Goal: Transaction & Acquisition: Purchase product/service

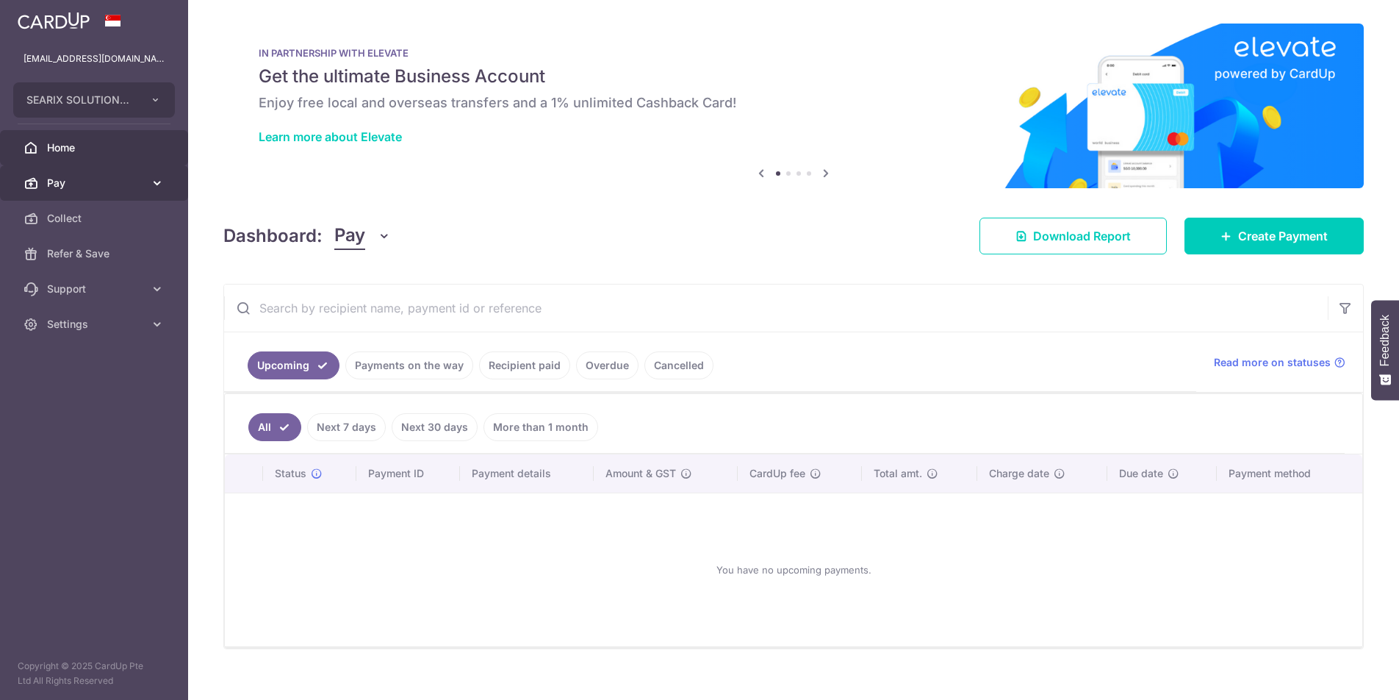
click at [109, 173] on link "Pay" at bounding box center [94, 182] width 188 height 35
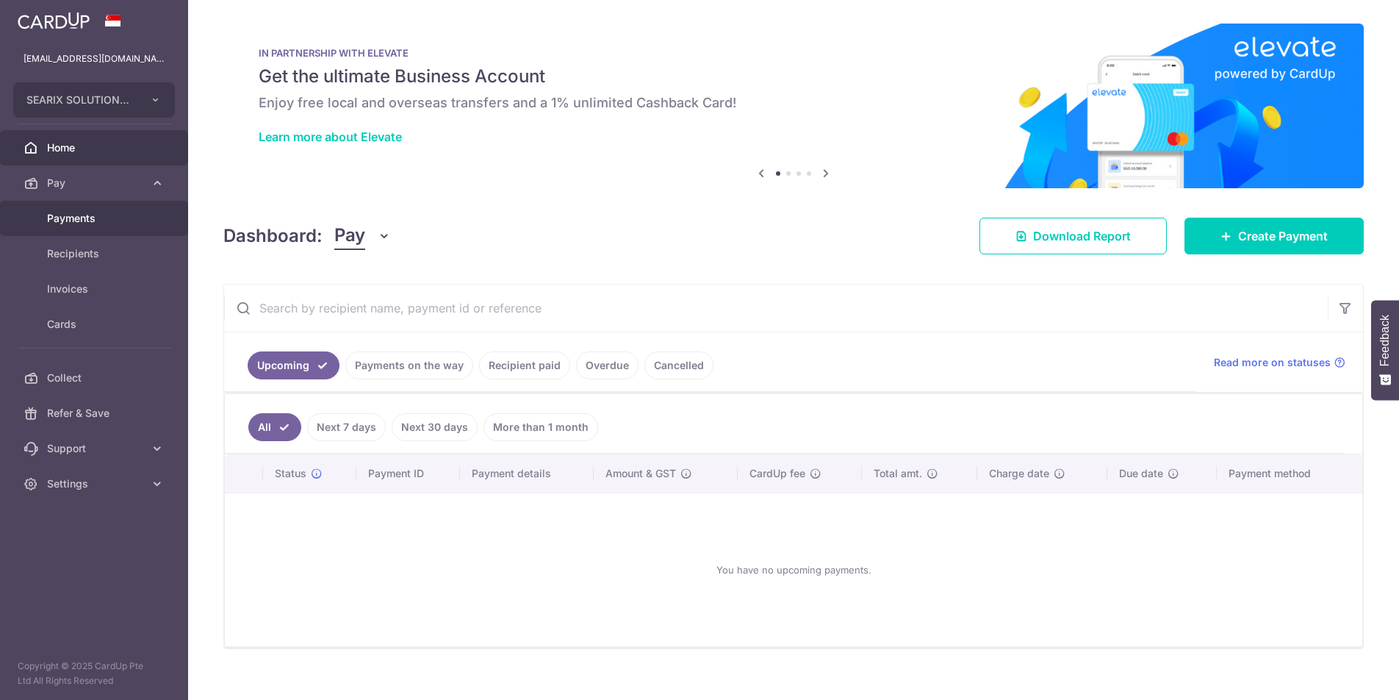
click at [91, 216] on span "Payments" at bounding box center [95, 218] width 97 height 15
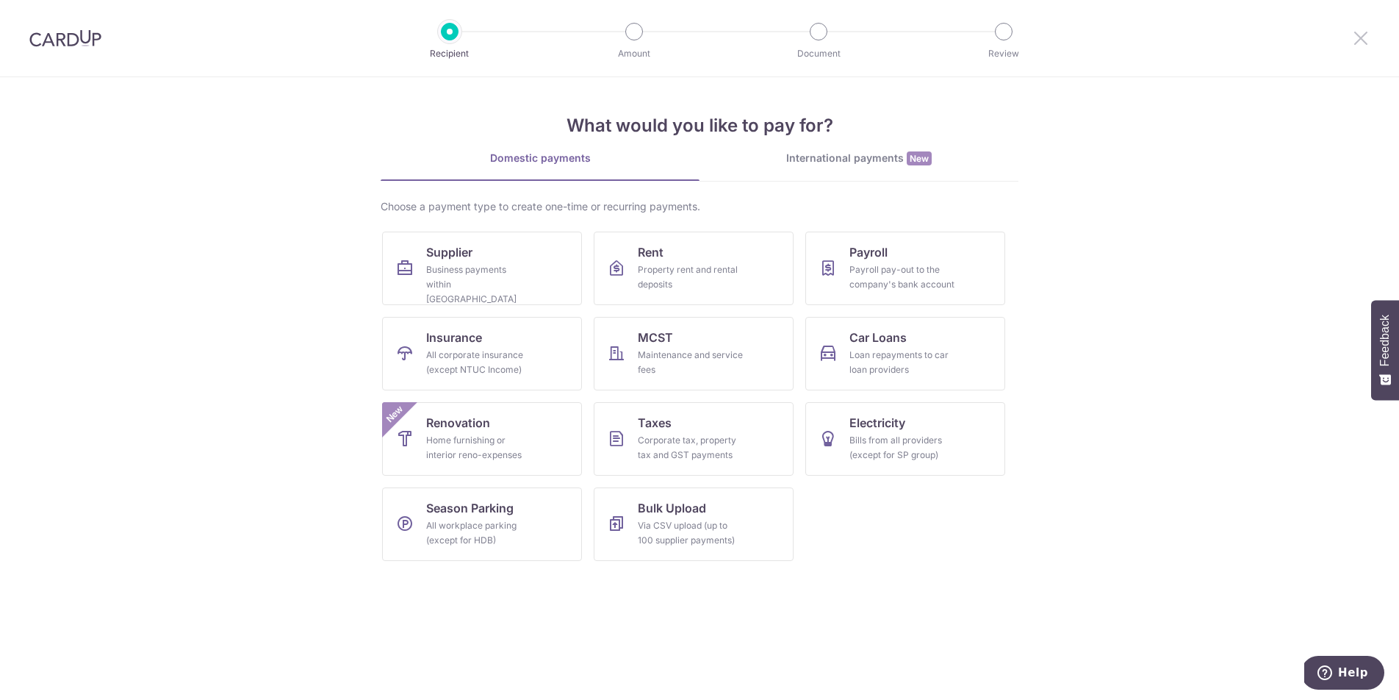
click at [1369, 36] on icon at bounding box center [1361, 38] width 18 height 18
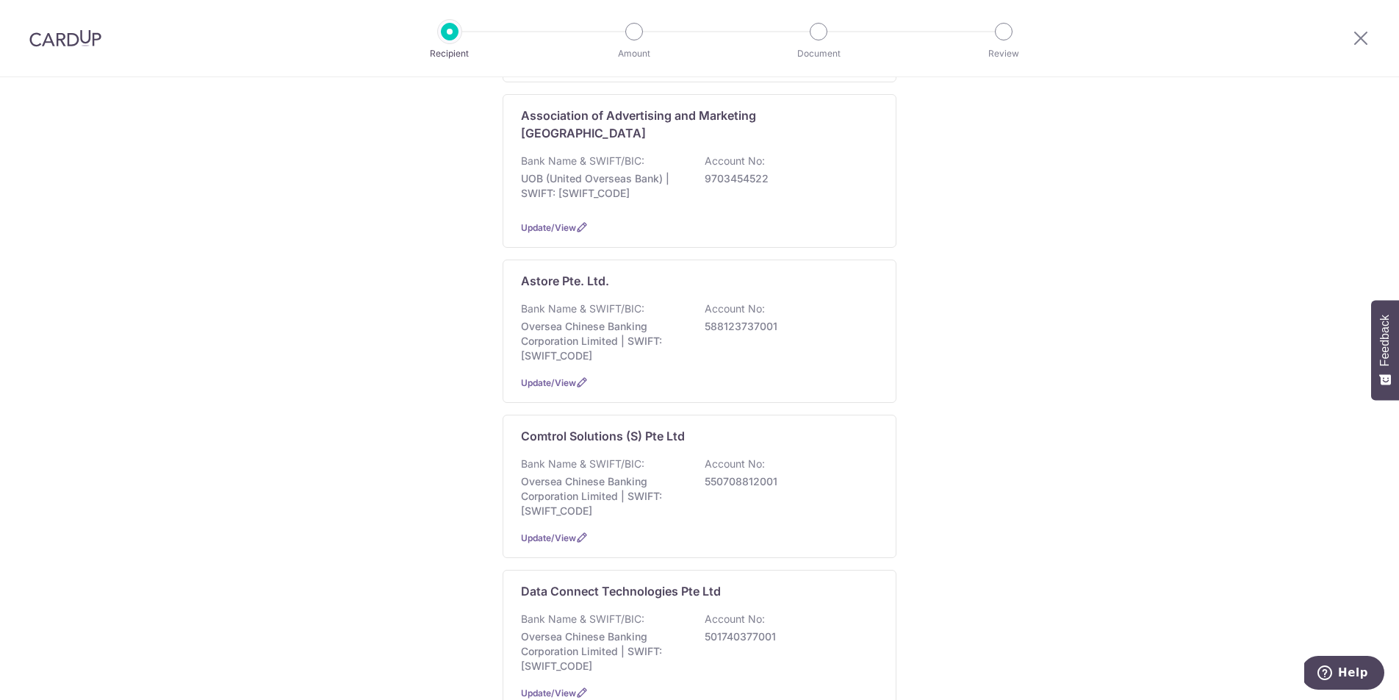
scroll to position [490, 0]
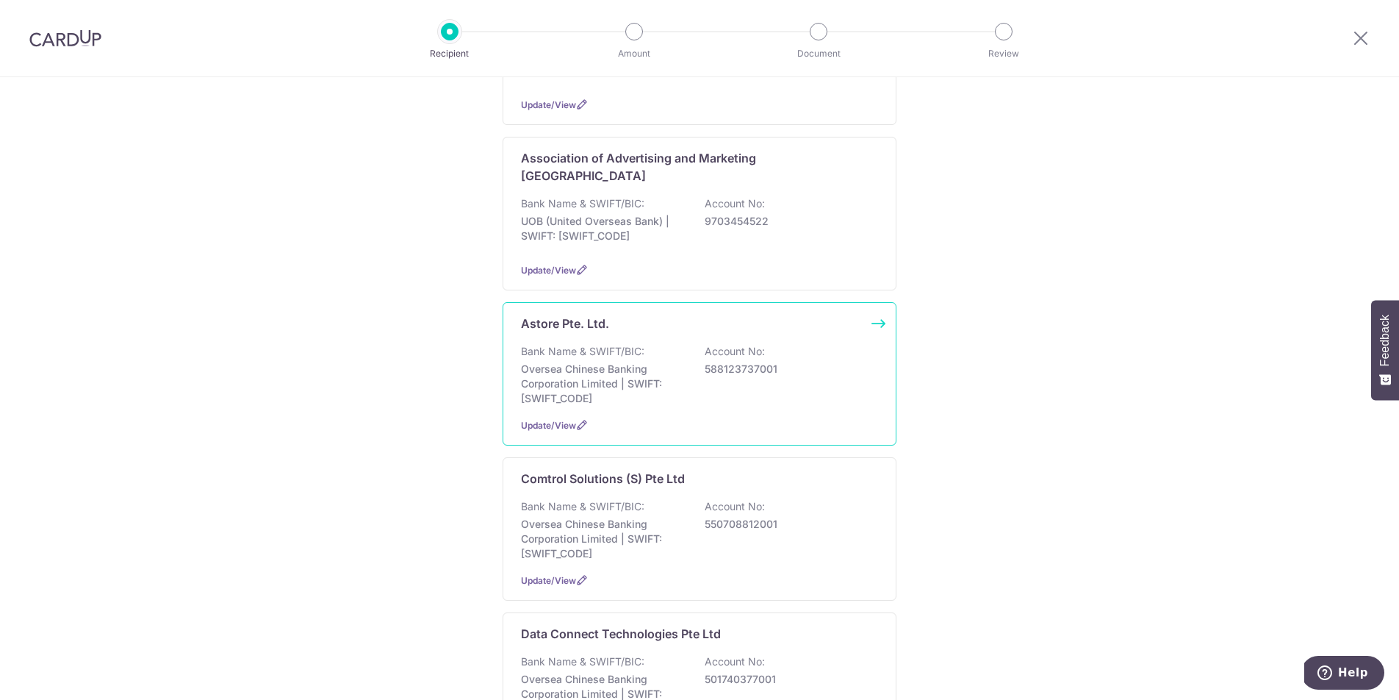
click at [609, 362] on p "Oversea Chinese Banking Corporation Limited | SWIFT: OCBCSGSGXXX" at bounding box center [603, 384] width 165 height 44
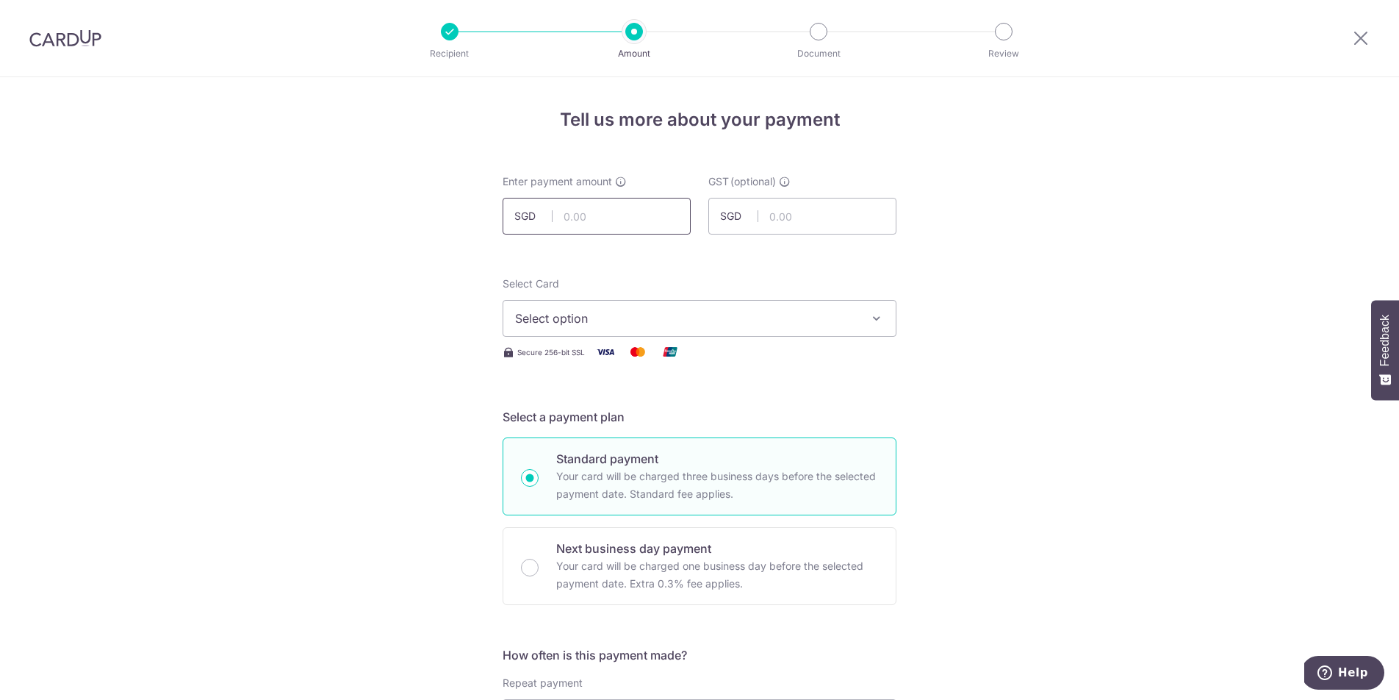
click at [613, 219] on input "text" at bounding box center [597, 216] width 188 height 37
type input "80.00"
type input "7.20"
click at [636, 209] on input "80.00" at bounding box center [597, 216] width 188 height 37
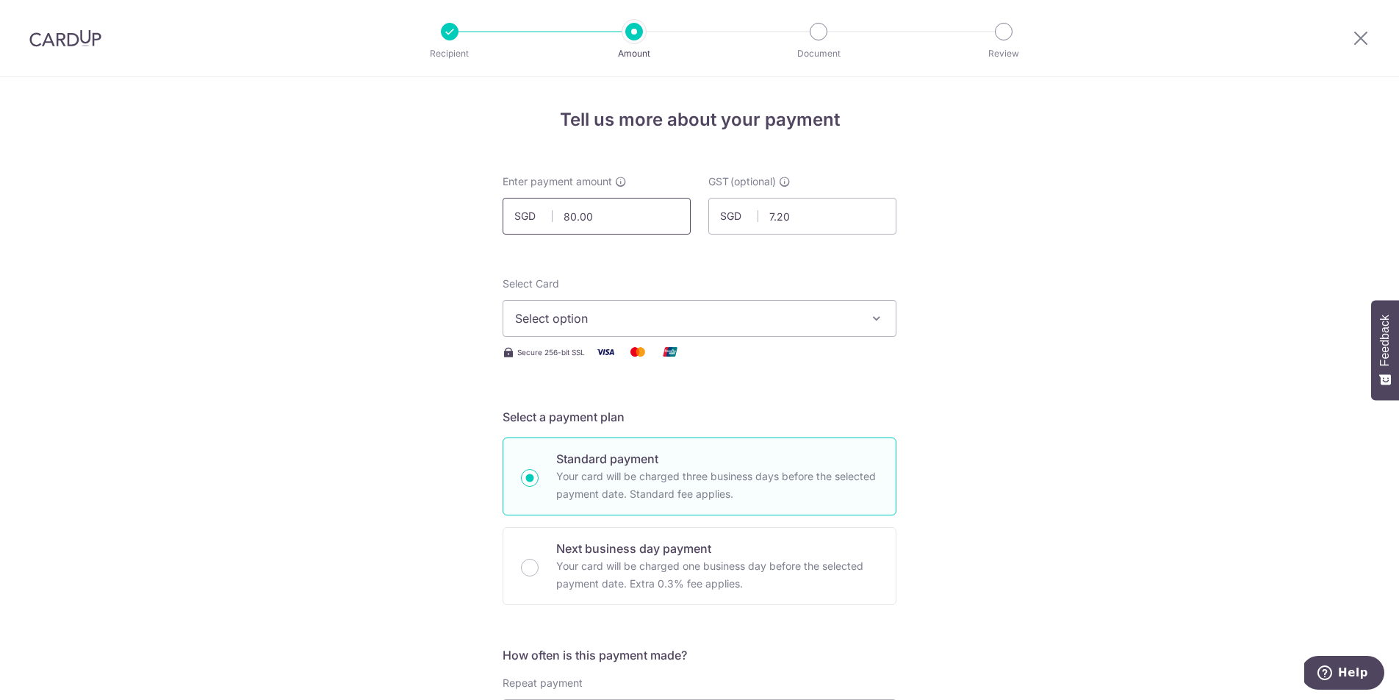
click at [636, 209] on input "80.00" at bounding box center [597, 216] width 188 height 37
paste input "671"
type input "671.00"
click at [533, 324] on span "Select option" at bounding box center [686, 318] width 342 height 18
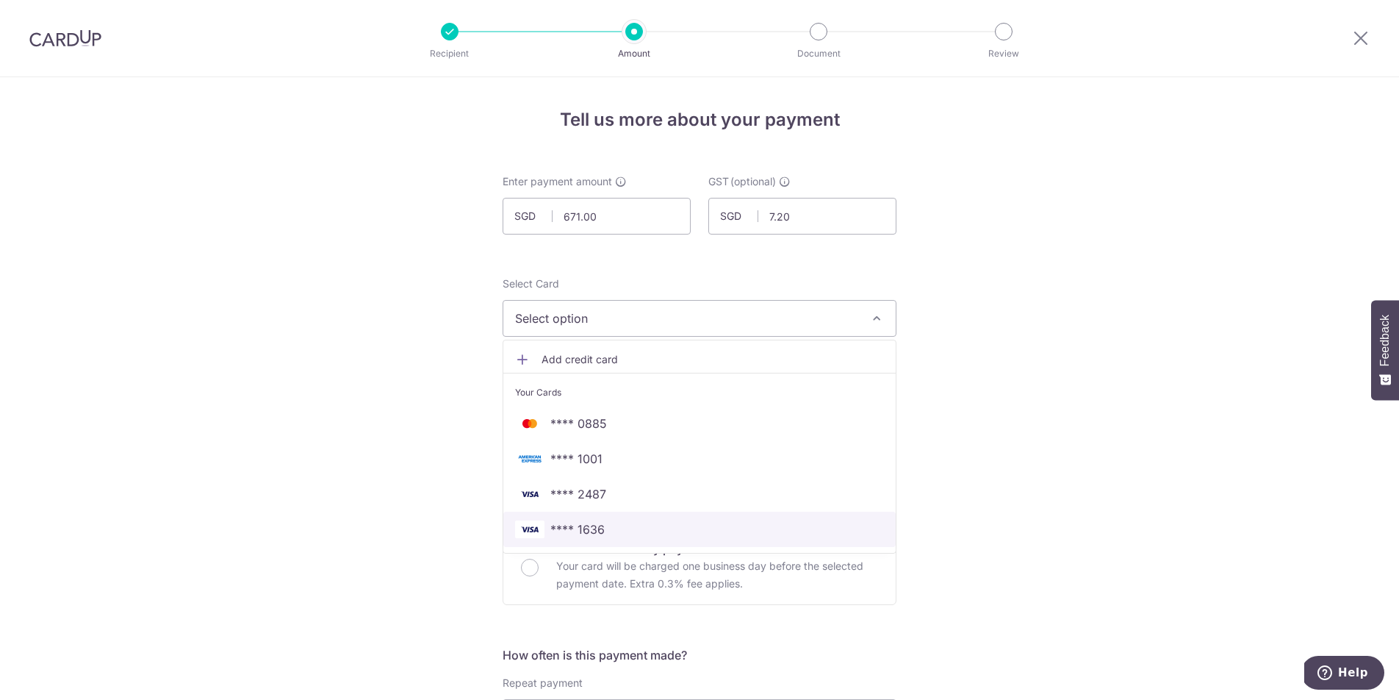
click at [568, 529] on span "**** 1636" at bounding box center [577, 529] width 54 height 18
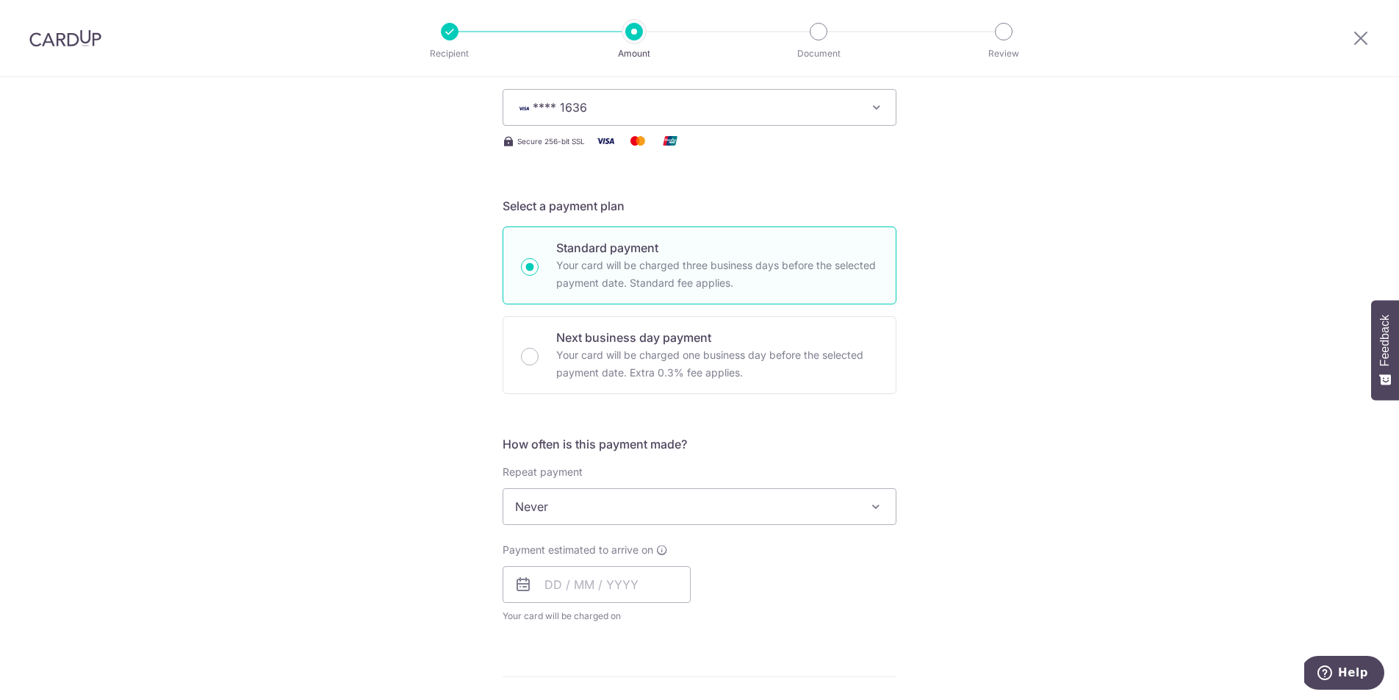
scroll to position [218, 0]
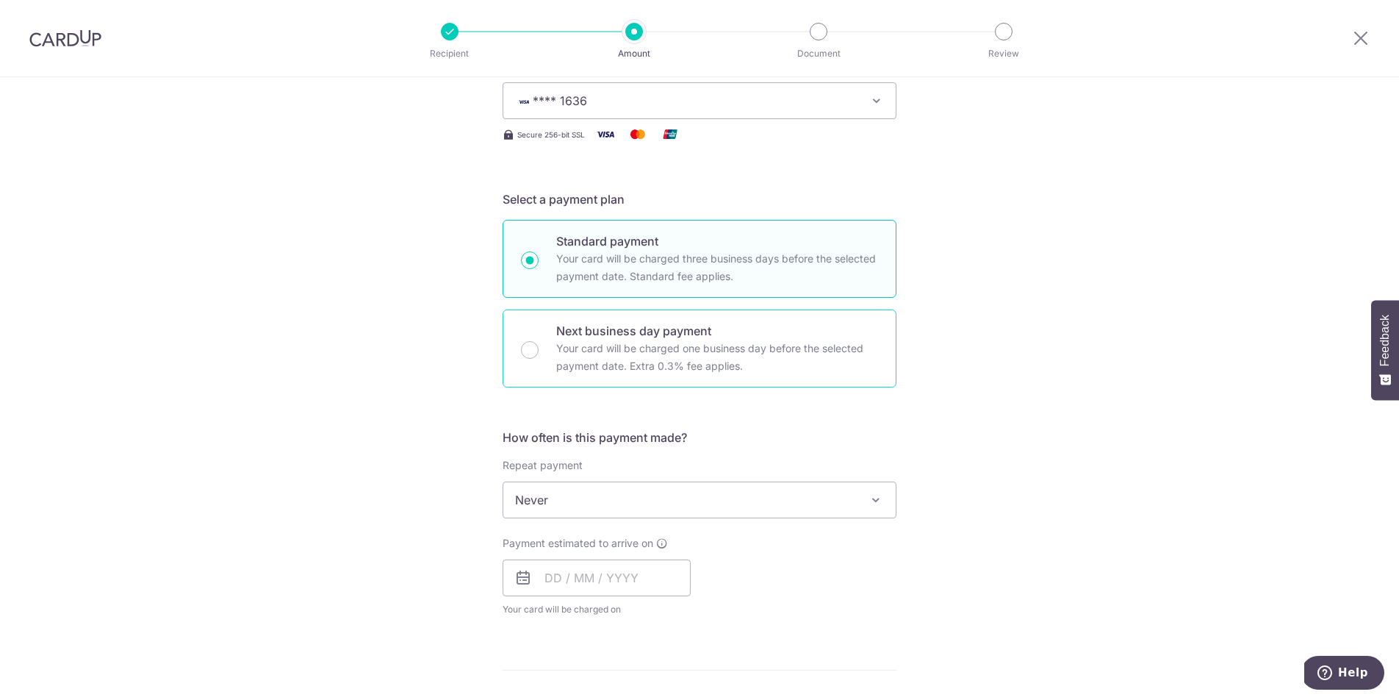
click at [542, 364] on div "Next business day payment Your card will be charged one business day before the…" at bounding box center [700, 348] width 394 height 78
radio input "false"
radio input "true"
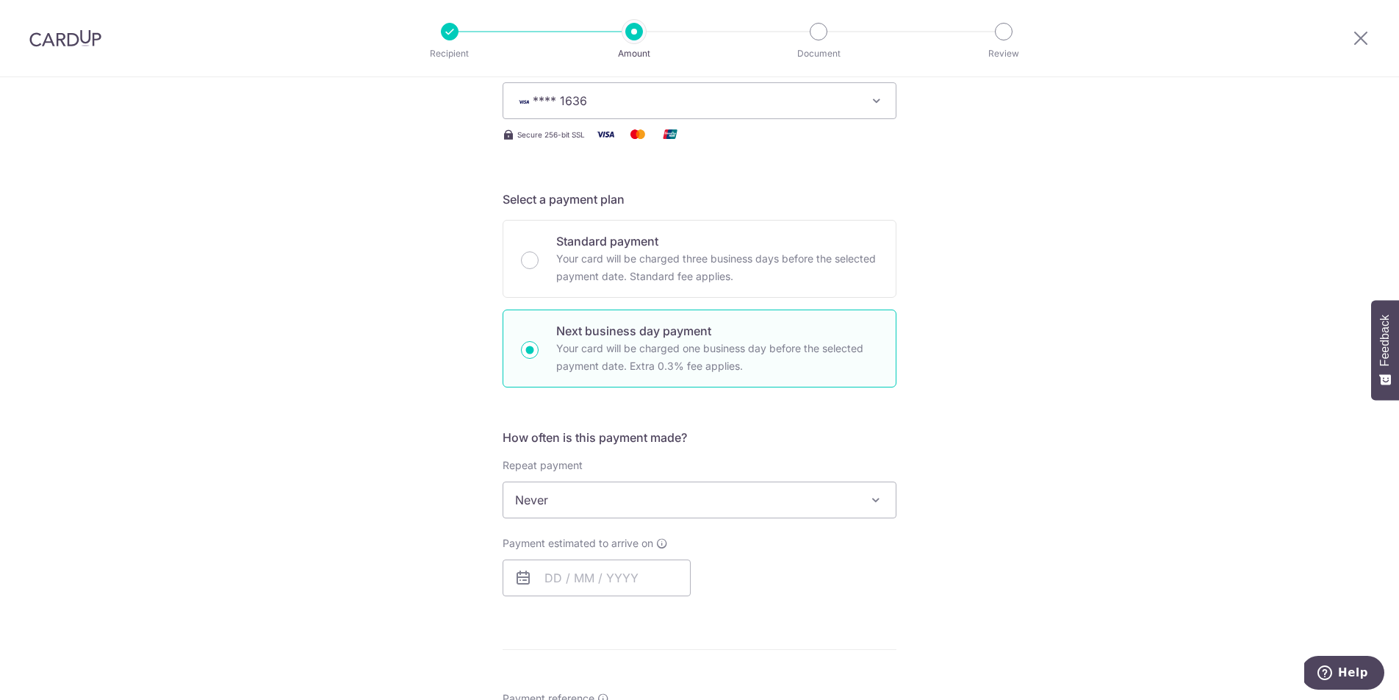
click at [604, 507] on span "Never" at bounding box center [699, 499] width 392 height 35
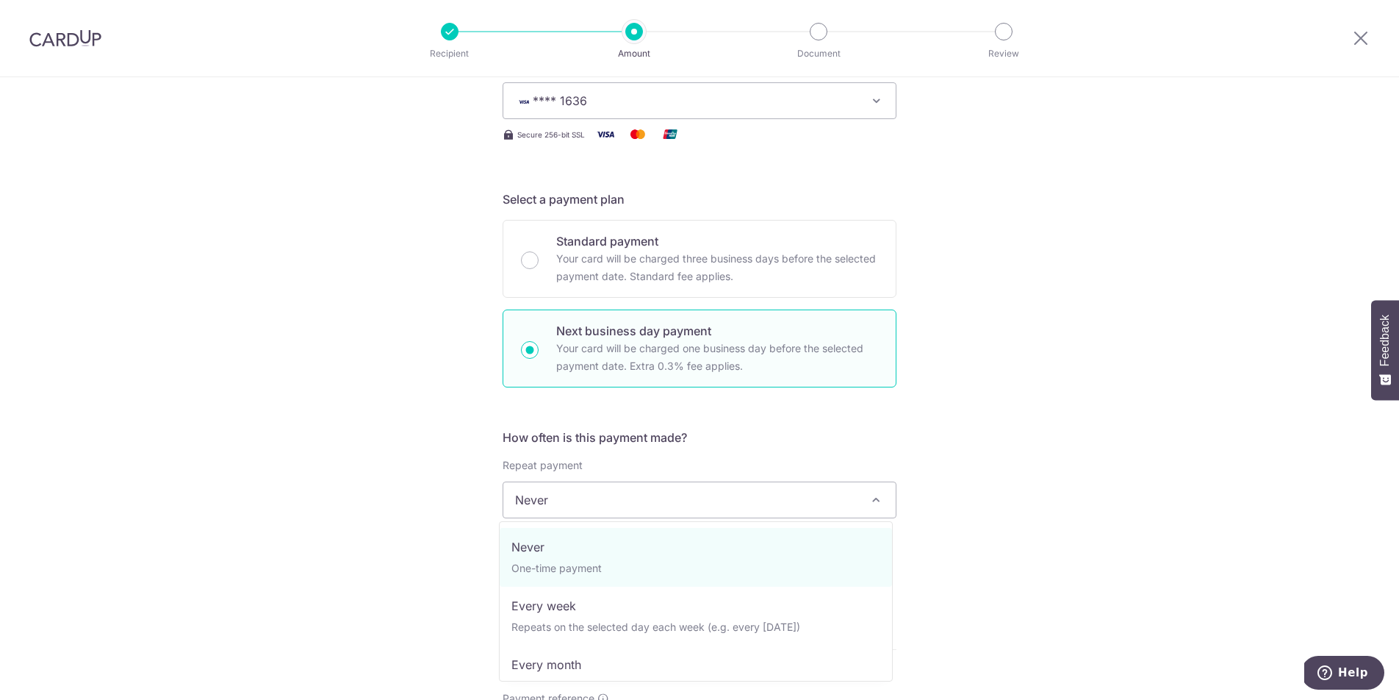
click at [461, 528] on div "Tell us more about your payment Enter payment amount SGD 671.00 671.00 GST (opt…" at bounding box center [699, 563] width 1399 height 1407
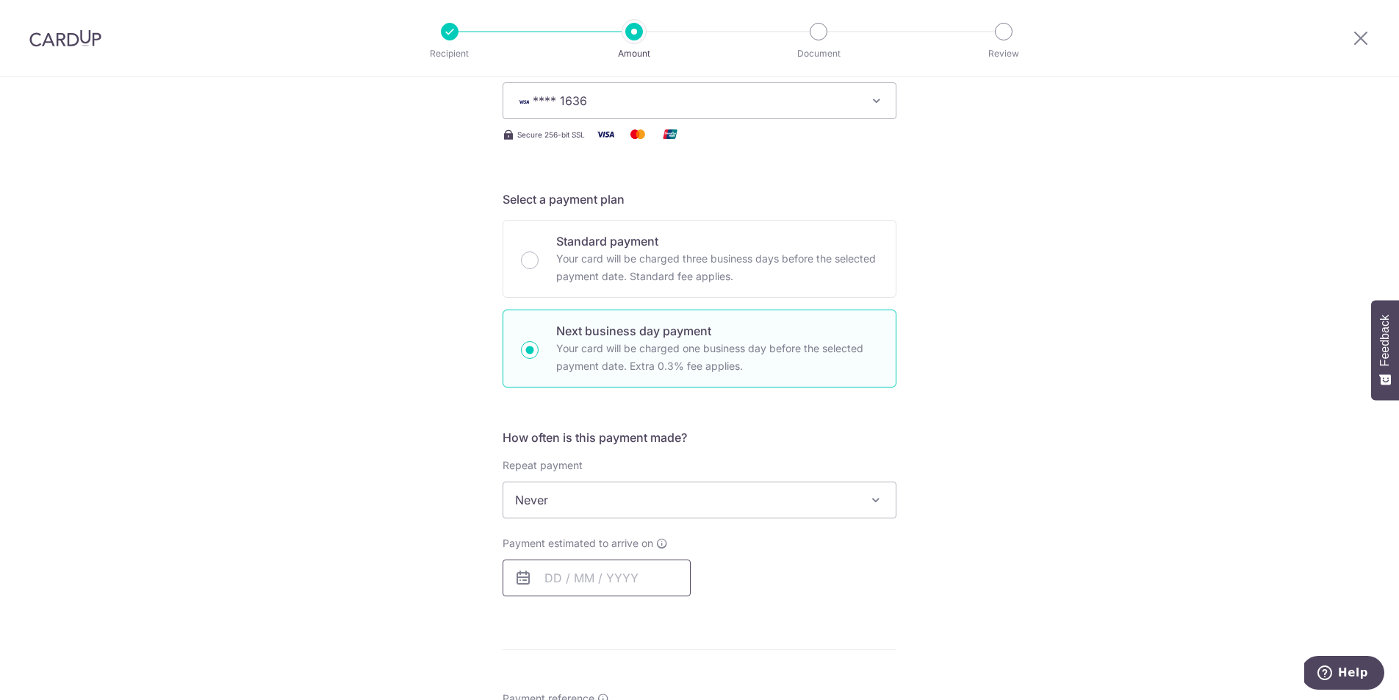
click at [564, 572] on input "text" at bounding box center [597, 577] width 188 height 37
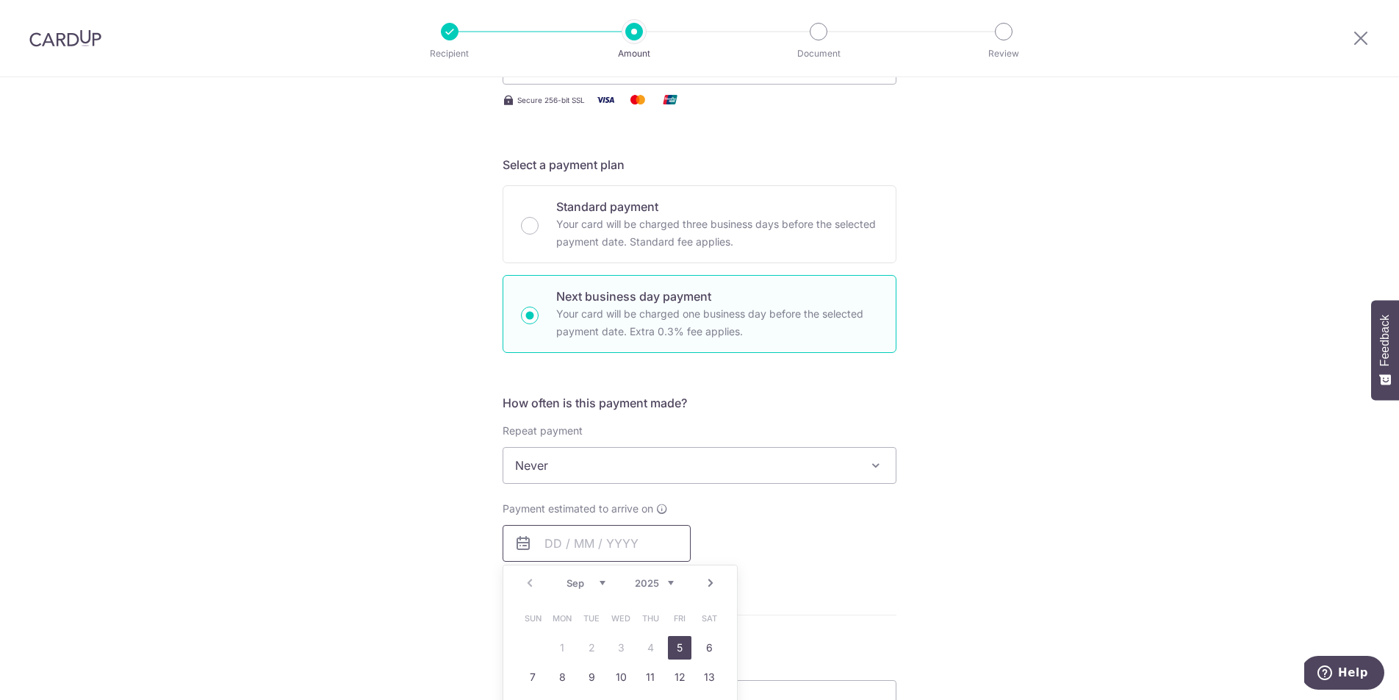
scroll to position [254, 0]
click at [683, 648] on link "5" at bounding box center [680, 646] width 24 height 24
type input "[DATE]"
click at [797, 554] on div "Payment estimated to arrive on 05/09/2025 Prev Next Sep Oct Nov Dec 2025 2026 2…" at bounding box center [700, 530] width 412 height 60
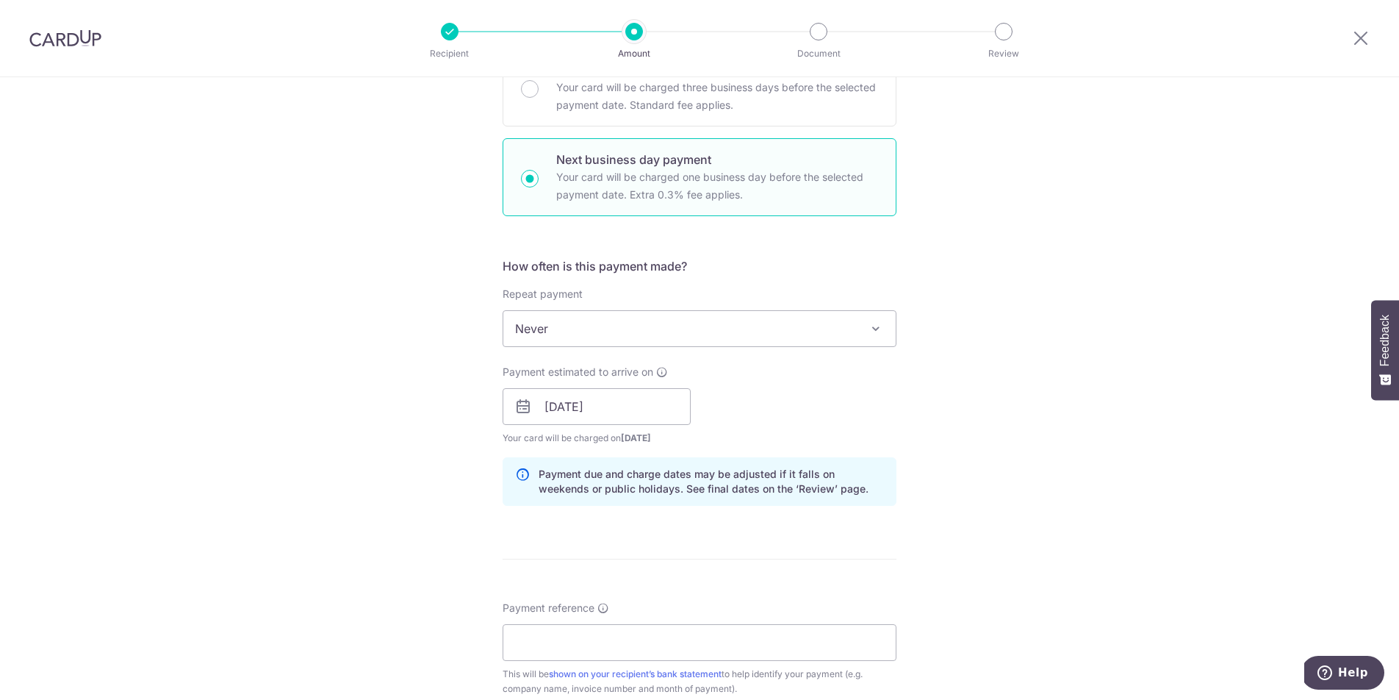
scroll to position [676, 0]
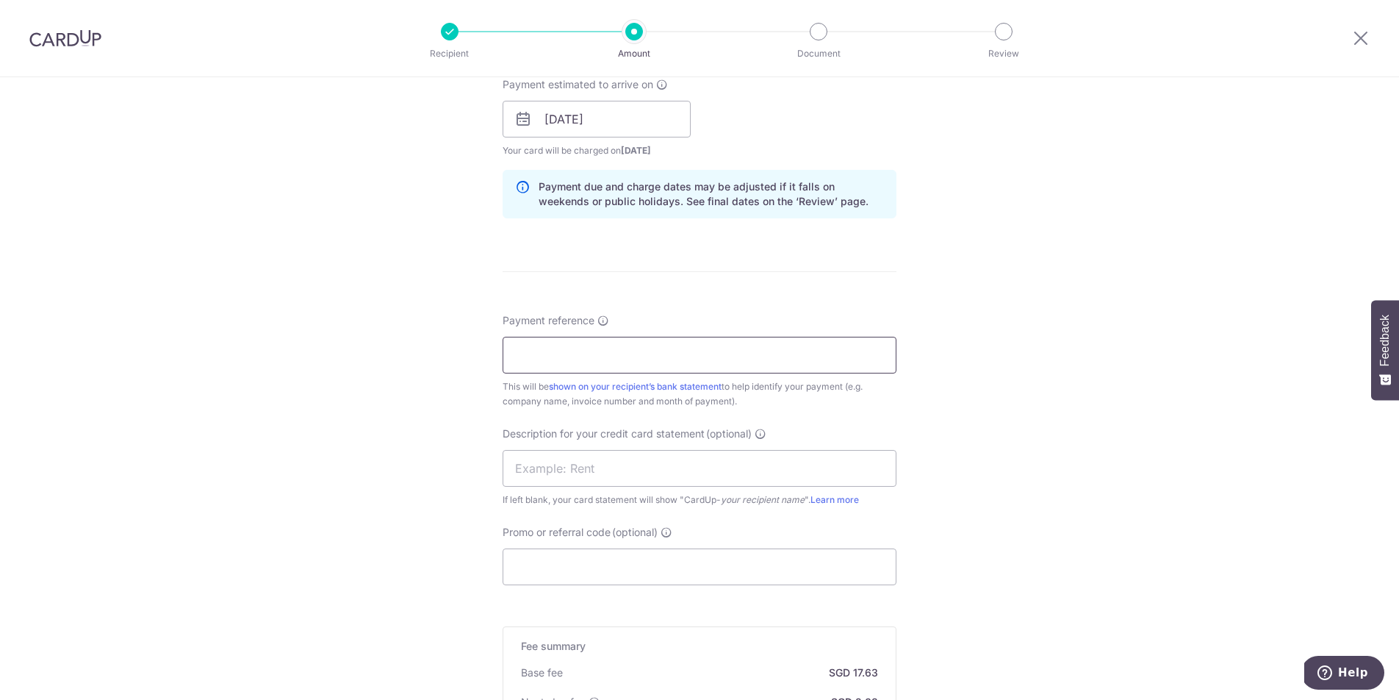
click at [657, 355] on input "Payment reference" at bounding box center [700, 355] width 394 height 37
drag, startPoint x: 623, startPoint y: 351, endPoint x: 633, endPoint y: 354, distance: 10.9
click at [633, 354] on input "Searix CBINV-150919" at bounding box center [700, 355] width 394 height 37
type input "Searix CBINV-150918 150919"
click at [651, 472] on input "text" at bounding box center [700, 468] width 394 height 37
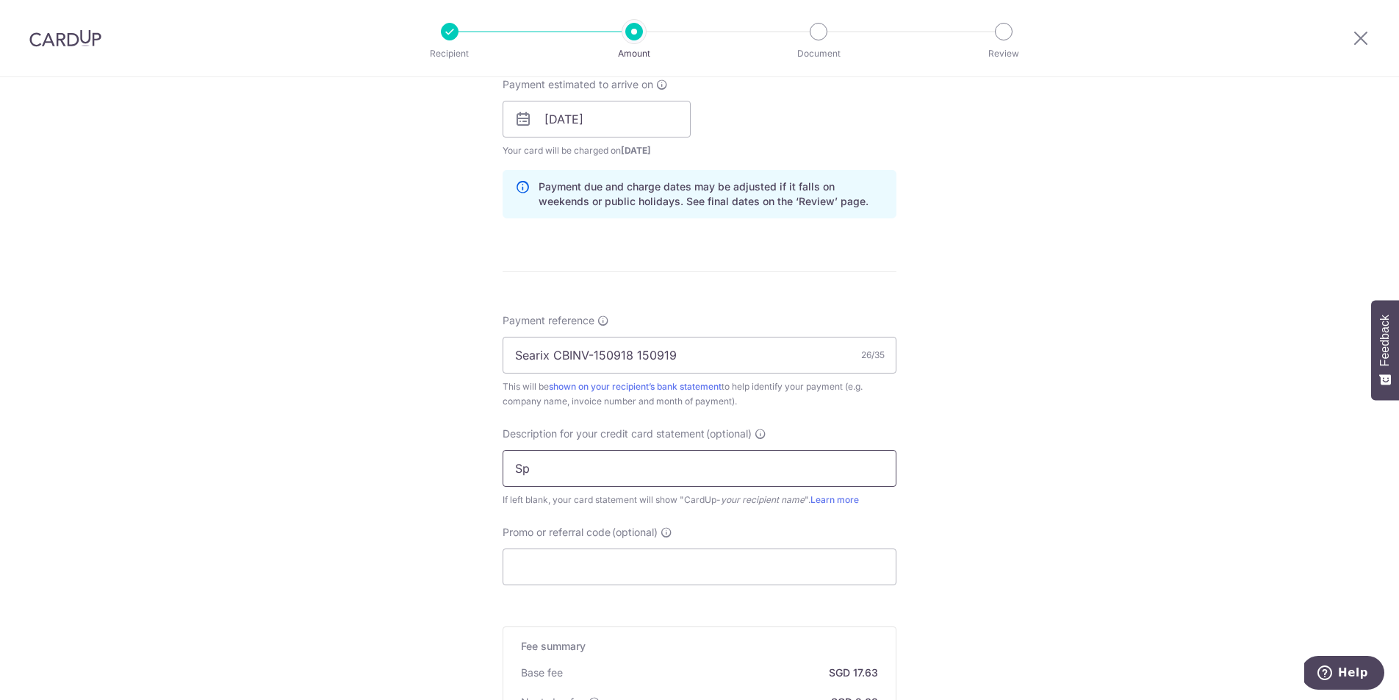
type input "S"
type input "Warehouse"
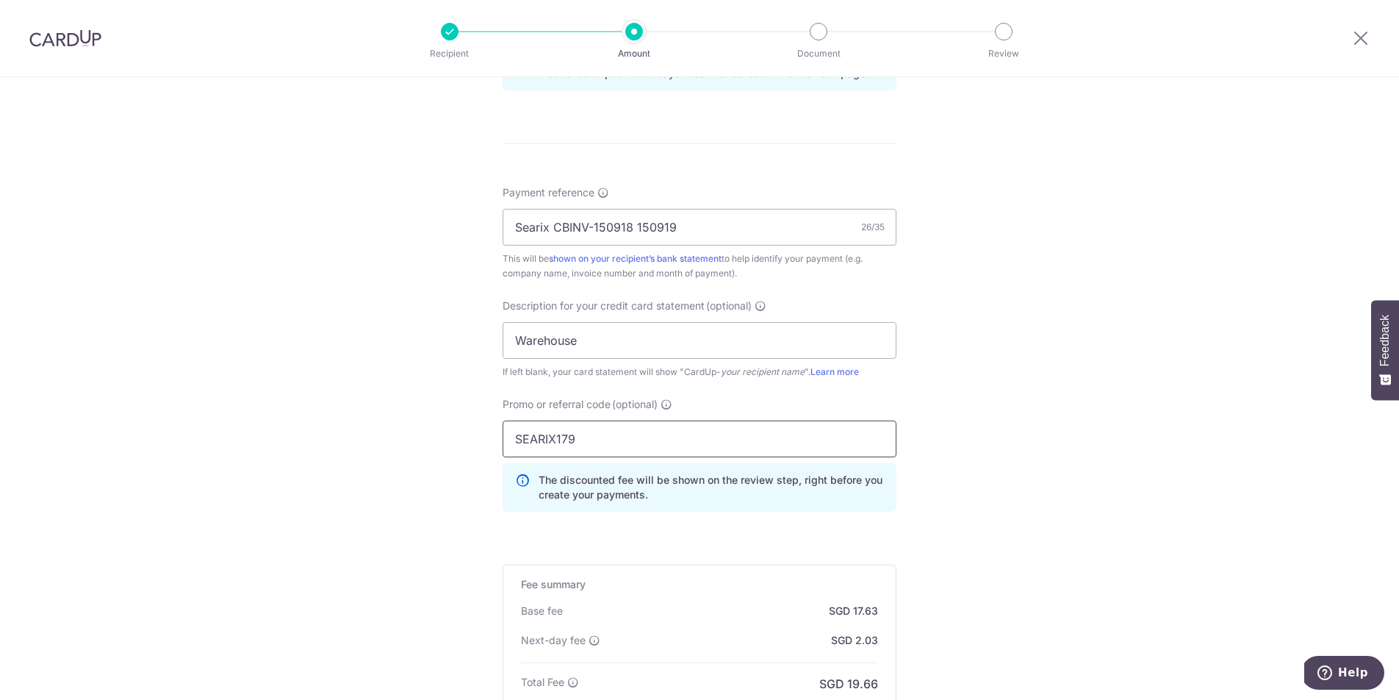
scroll to position [1003, 0]
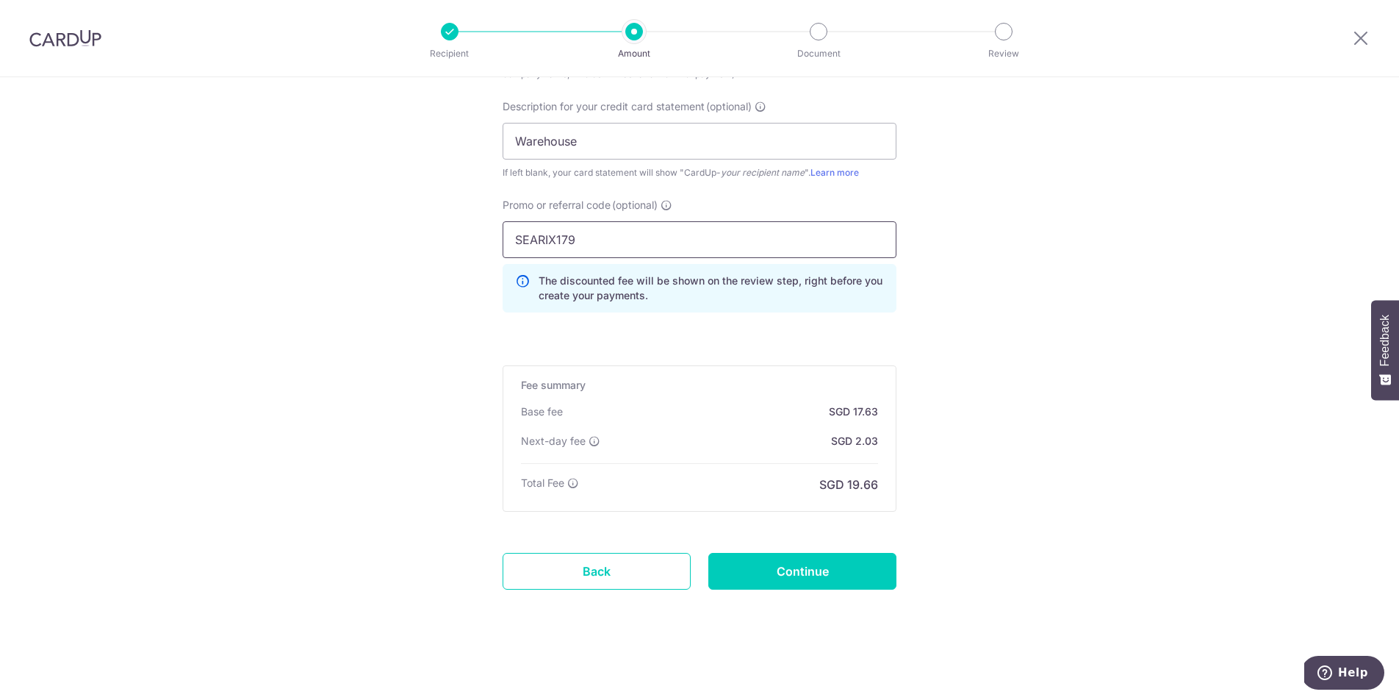
type input "SEARIX179"
click at [789, 578] on input "Continue" at bounding box center [802, 571] width 188 height 37
type input "Create Schedule"
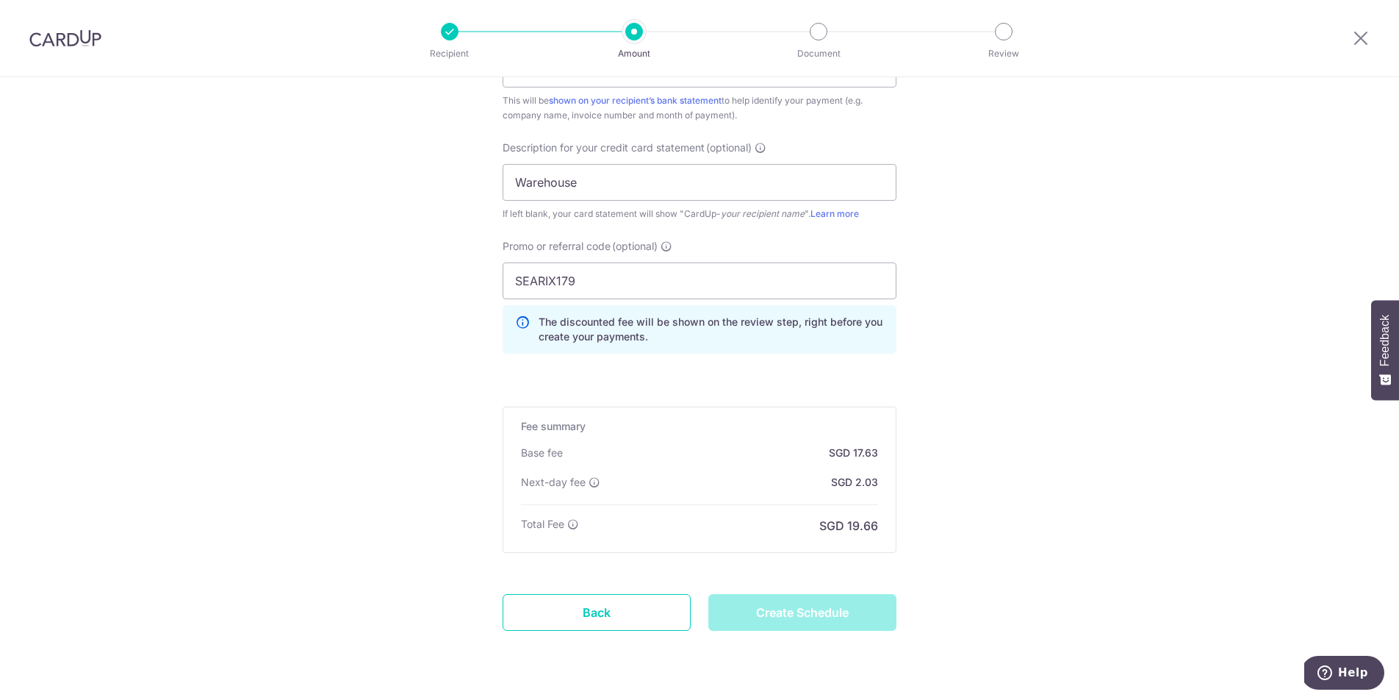
scroll to position [675, 0]
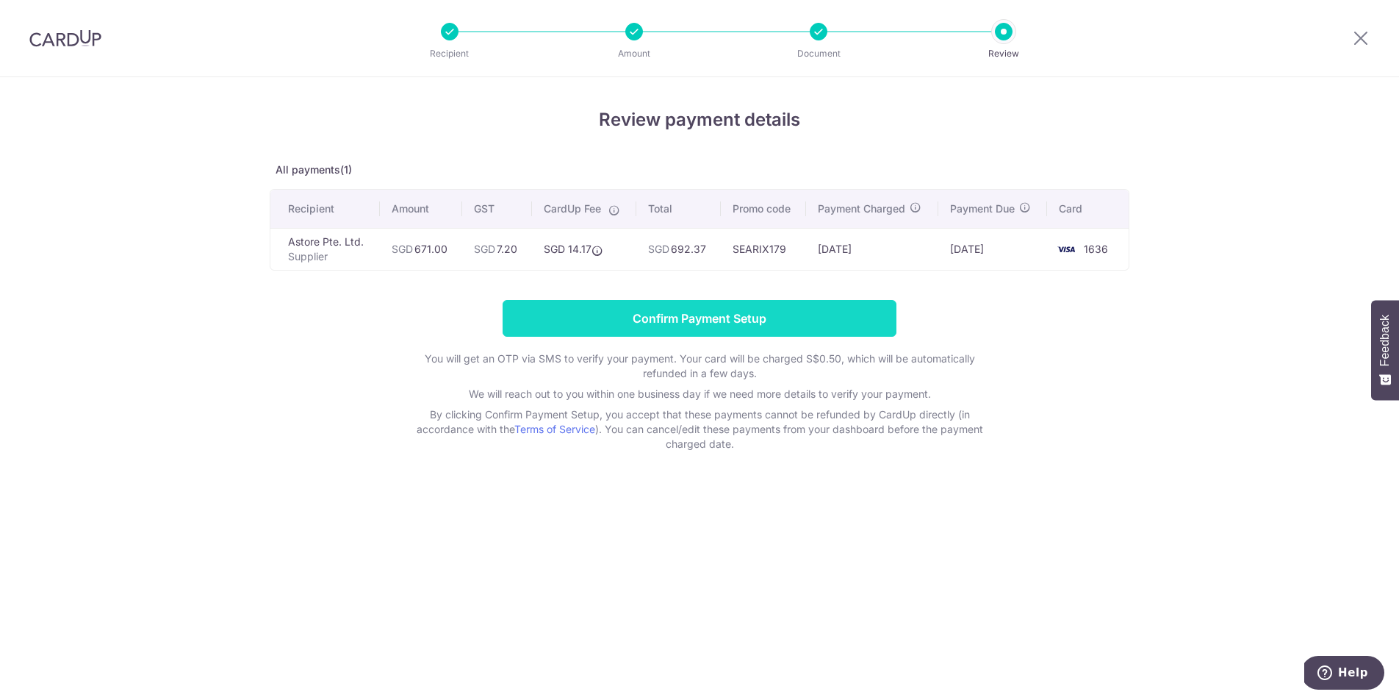
click at [730, 327] on input "Confirm Payment Setup" at bounding box center [700, 318] width 394 height 37
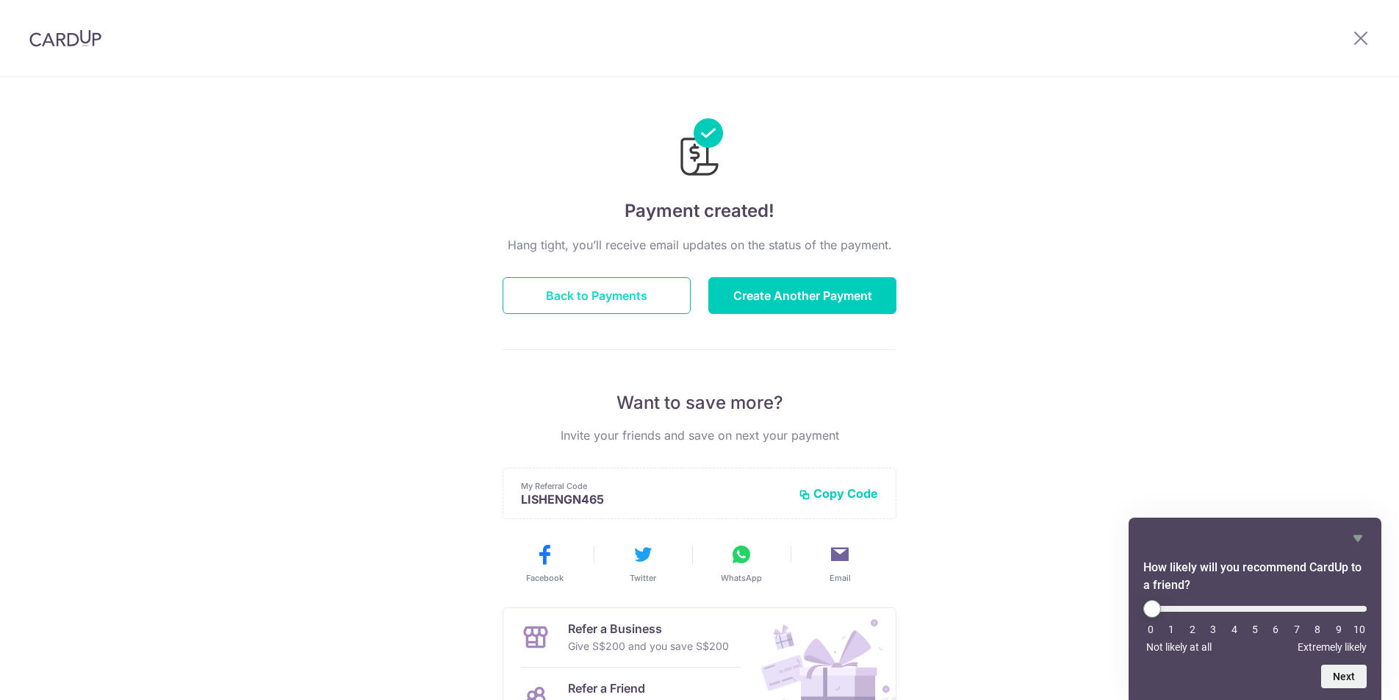
click at [582, 309] on button "Back to Payments" at bounding box center [597, 295] width 188 height 37
